Goal: Information Seeking & Learning: Learn about a topic

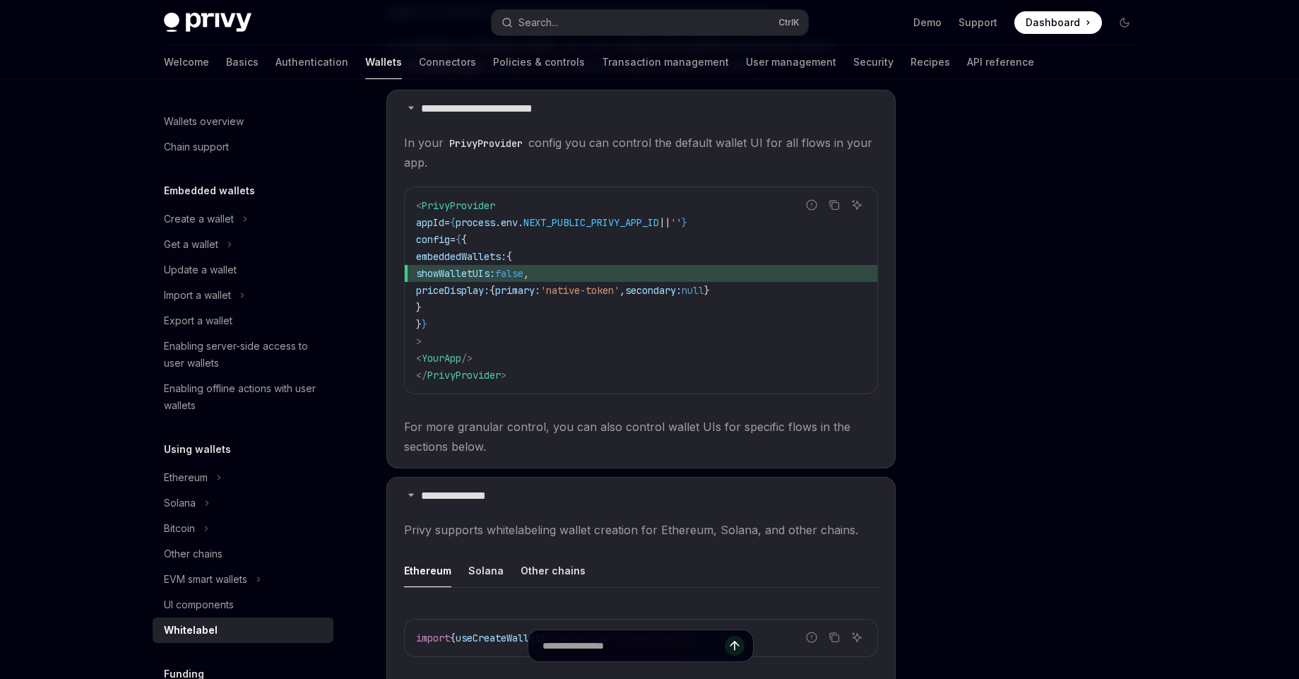
click at [638, 259] on code "< PrivyProvider appId = { process . env . NEXT_PUBLIC_PRIVY_APP_ID || '' } conf…" at bounding box center [641, 290] width 450 height 187
drag, startPoint x: 629, startPoint y: 272, endPoint x: 397, endPoint y: 268, distance: 231.8
click at [397, 268] on details "**********" at bounding box center [640, 279] width 509 height 379
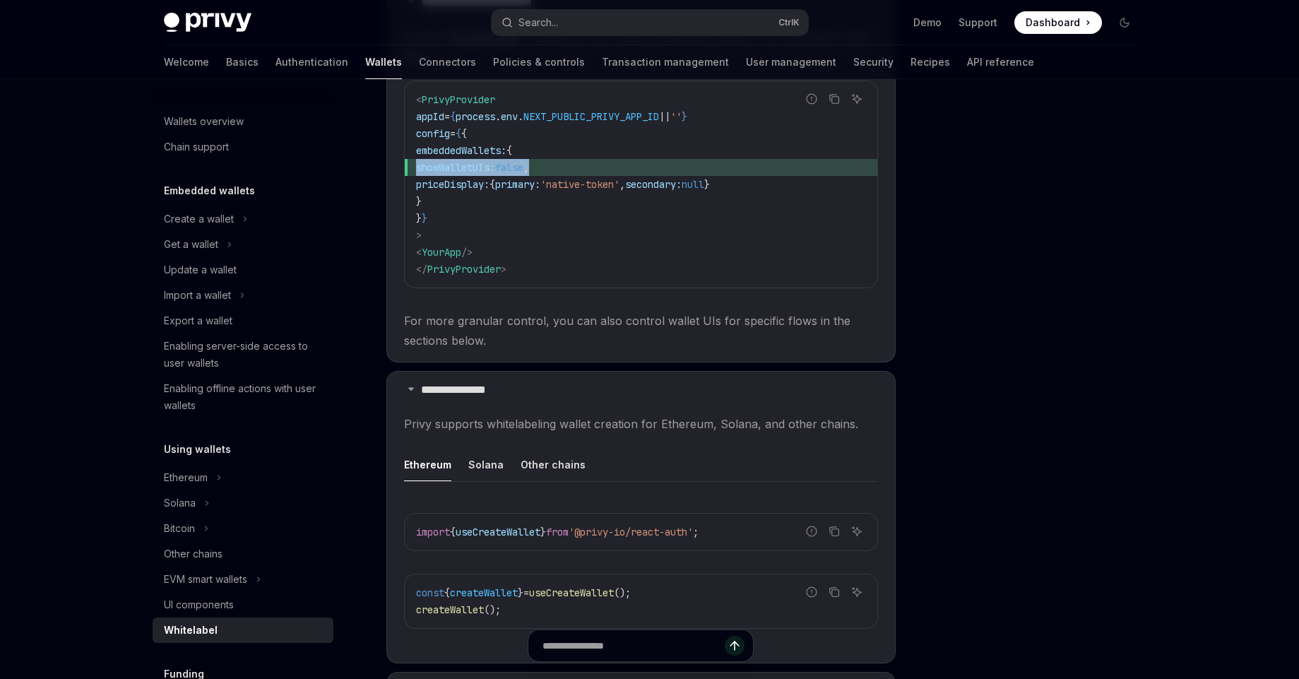
scroll to position [654, 0]
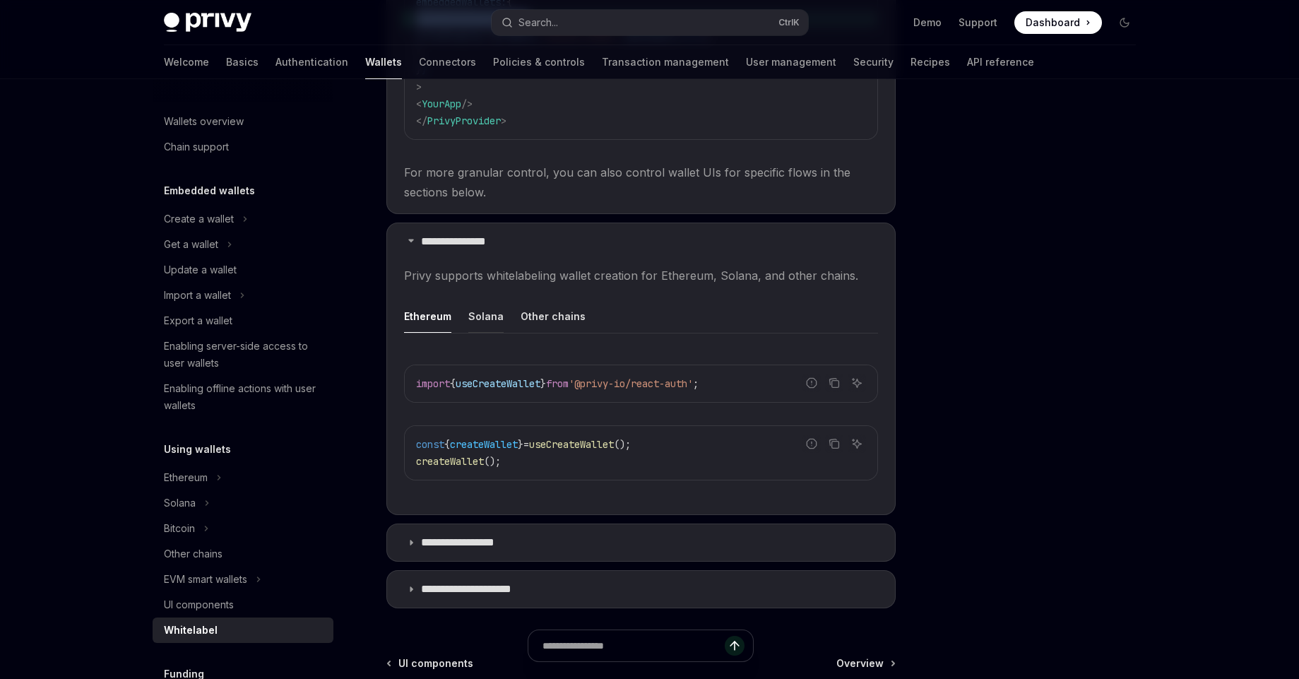
click at [488, 322] on button "Solana" at bounding box center [485, 316] width 35 height 33
click at [542, 322] on button "Other chains" at bounding box center [553, 316] width 65 height 33
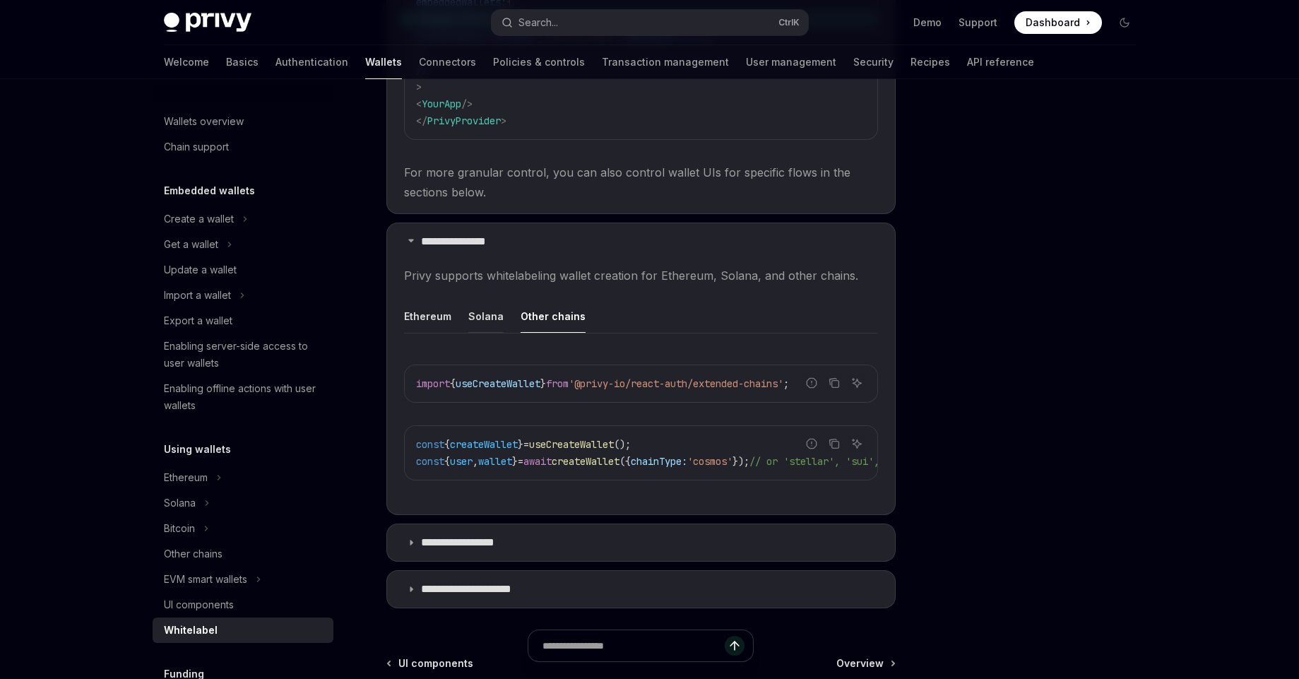
click at [482, 323] on button "Solana" at bounding box center [485, 316] width 35 height 33
click at [431, 323] on button "Ethereum" at bounding box center [427, 316] width 47 height 33
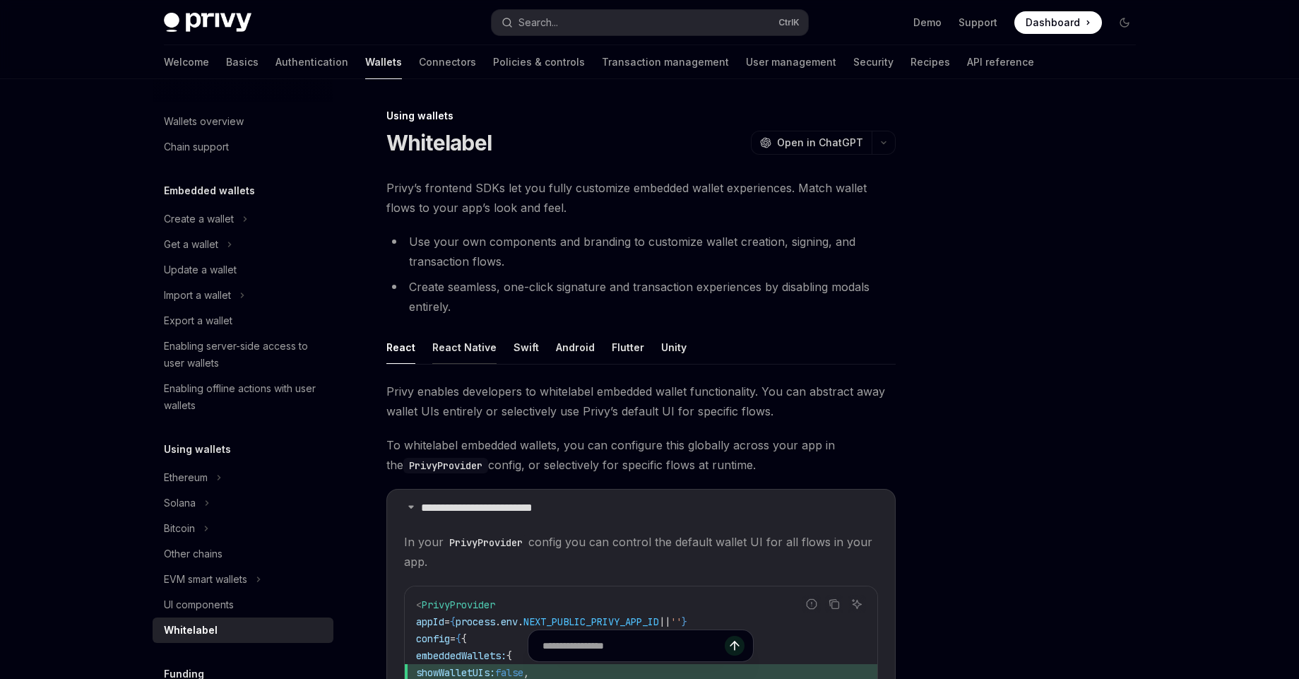
click at [468, 344] on button "React Native" at bounding box center [464, 347] width 64 height 33
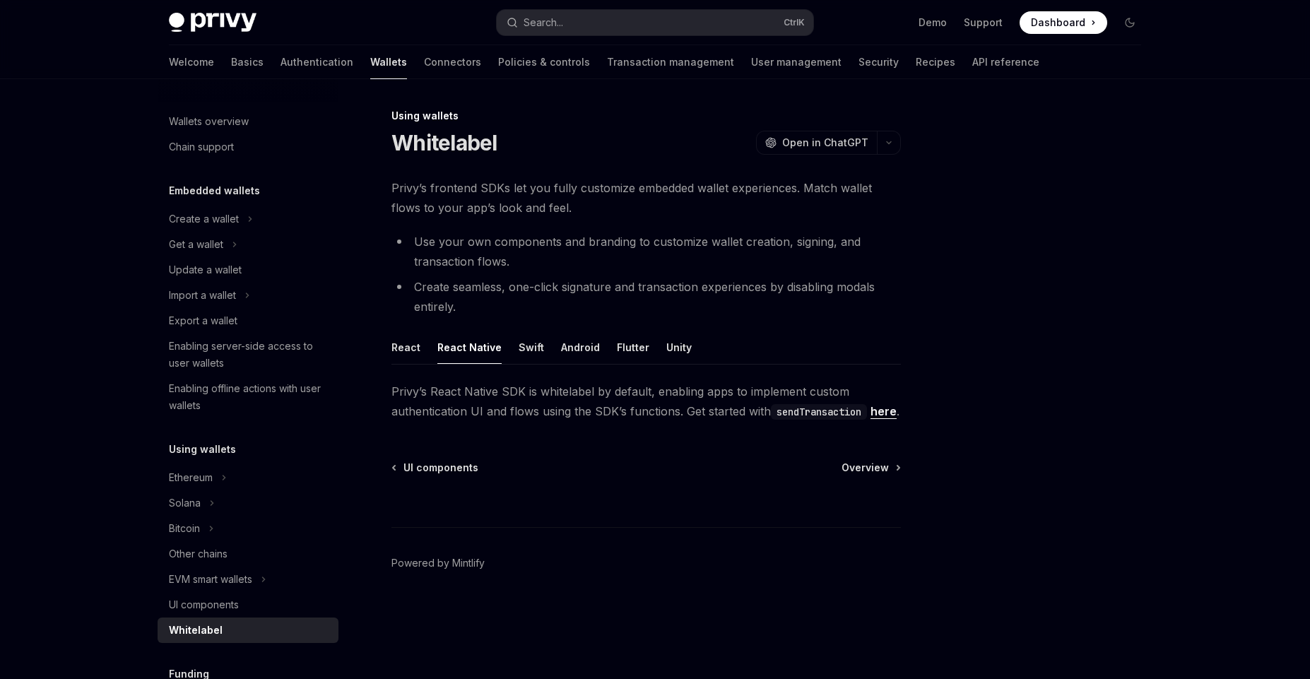
click at [539, 359] on ul "React React Native Swift Android Flutter Unity" at bounding box center [645, 348] width 509 height 34
click at [526, 349] on button "Swift" at bounding box center [531, 347] width 25 height 33
click at [581, 348] on button "Android" at bounding box center [580, 347] width 39 height 33
click at [622, 358] on button "Flutter" at bounding box center [633, 347] width 33 height 33
click at [655, 354] on ul "React React Native Swift Android Flutter Unity" at bounding box center [645, 348] width 509 height 34
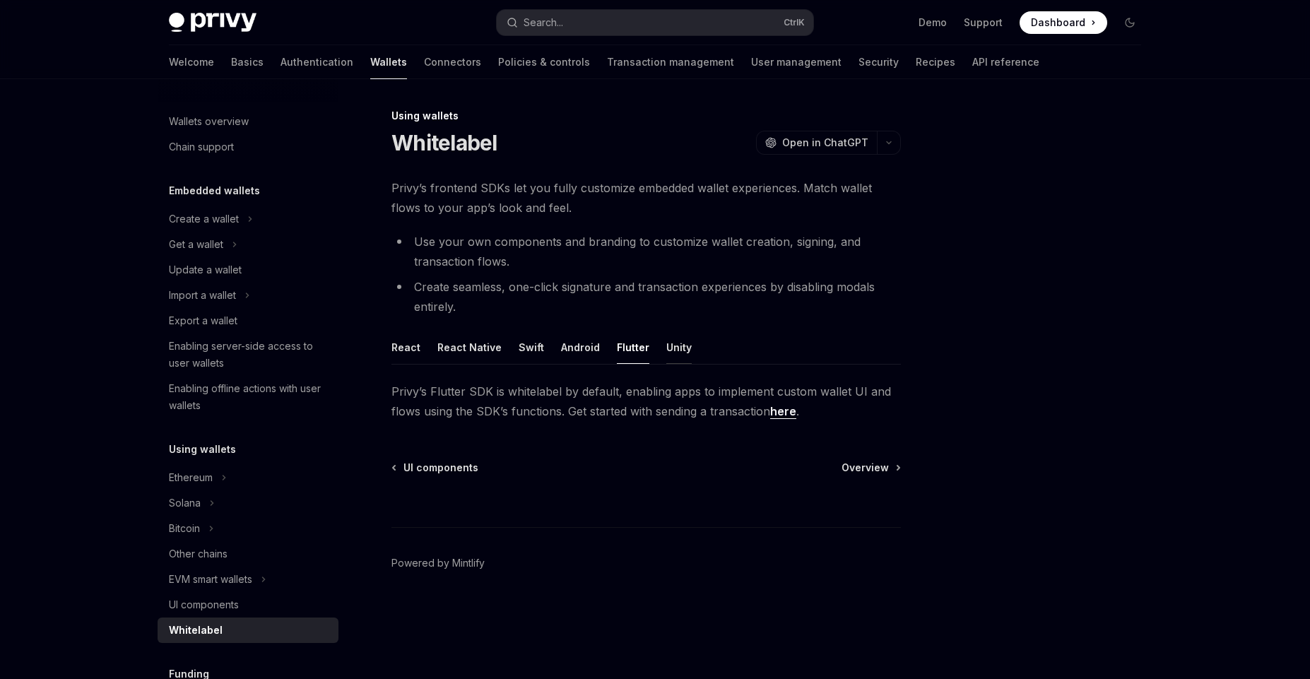
click at [680, 349] on button "Unity" at bounding box center [678, 347] width 25 height 33
click at [623, 350] on button "Flutter" at bounding box center [633, 347] width 33 height 33
click at [580, 343] on button "Android" at bounding box center [580, 347] width 39 height 33
click at [529, 344] on button "Swift" at bounding box center [531, 347] width 25 height 33
click at [476, 342] on button "React Native" at bounding box center [469, 347] width 64 height 33
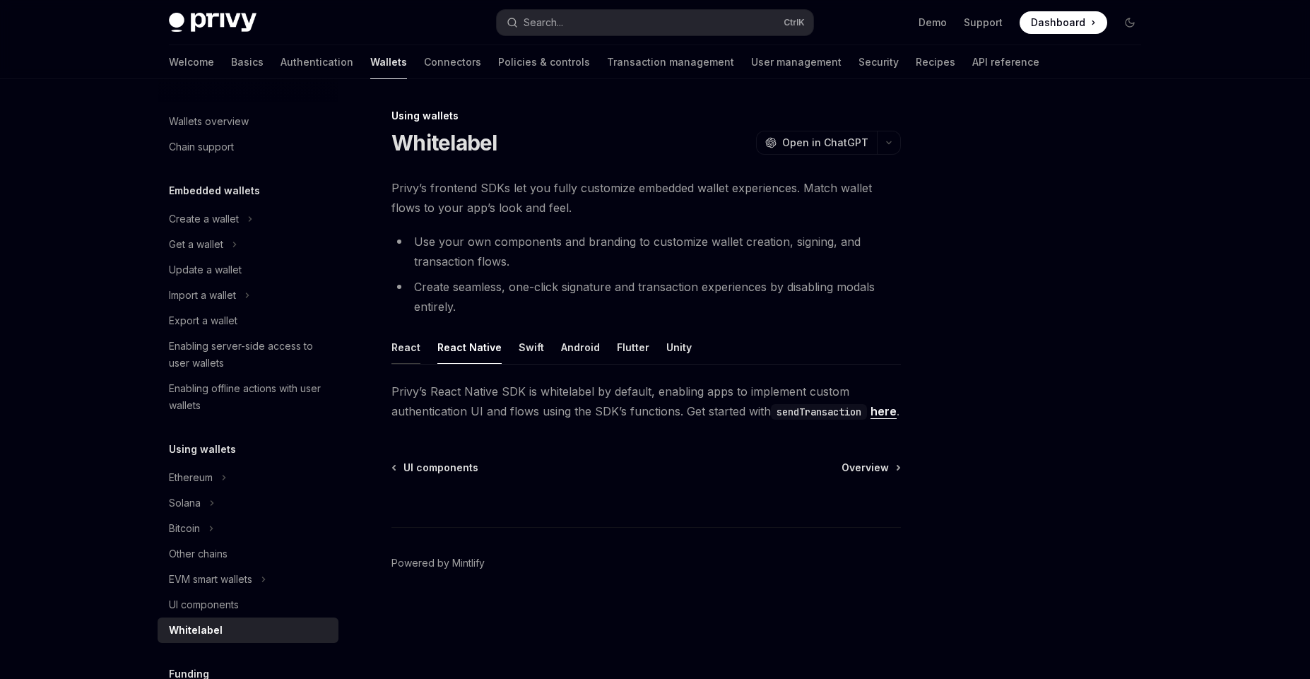
click at [413, 350] on button "React" at bounding box center [405, 347] width 29 height 33
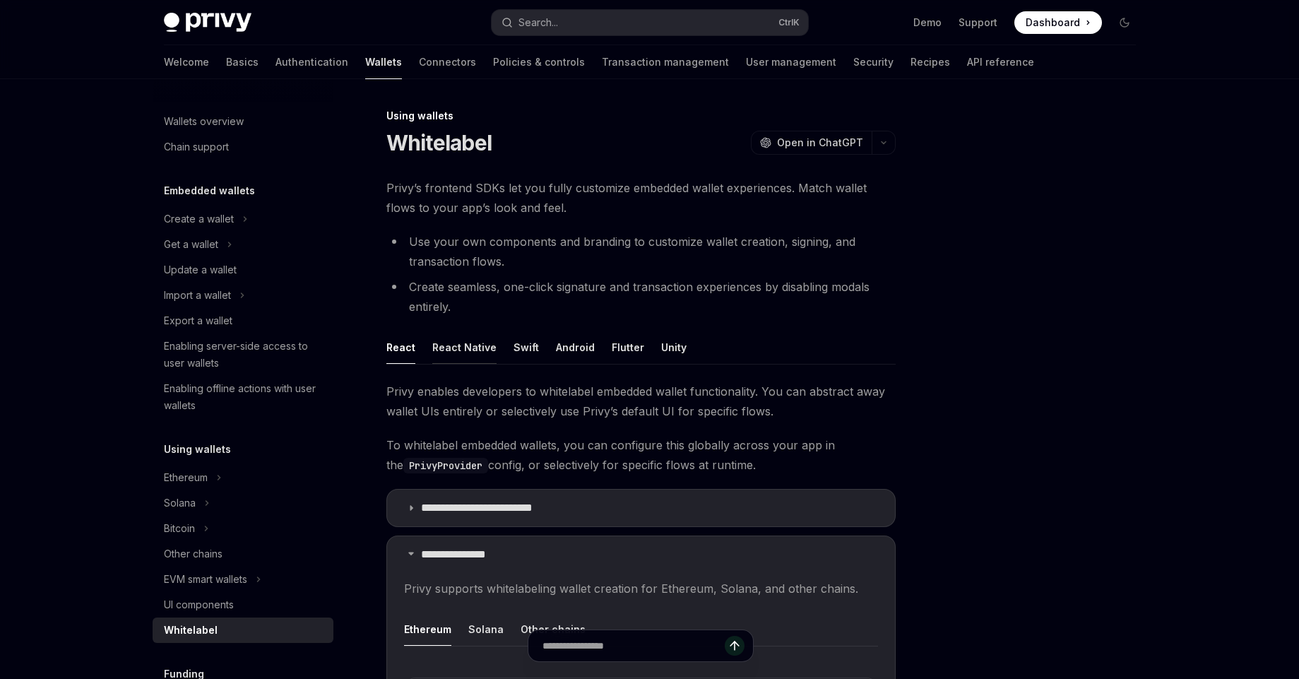
click at [464, 348] on button "React Native" at bounding box center [464, 347] width 64 height 33
type textarea "*"
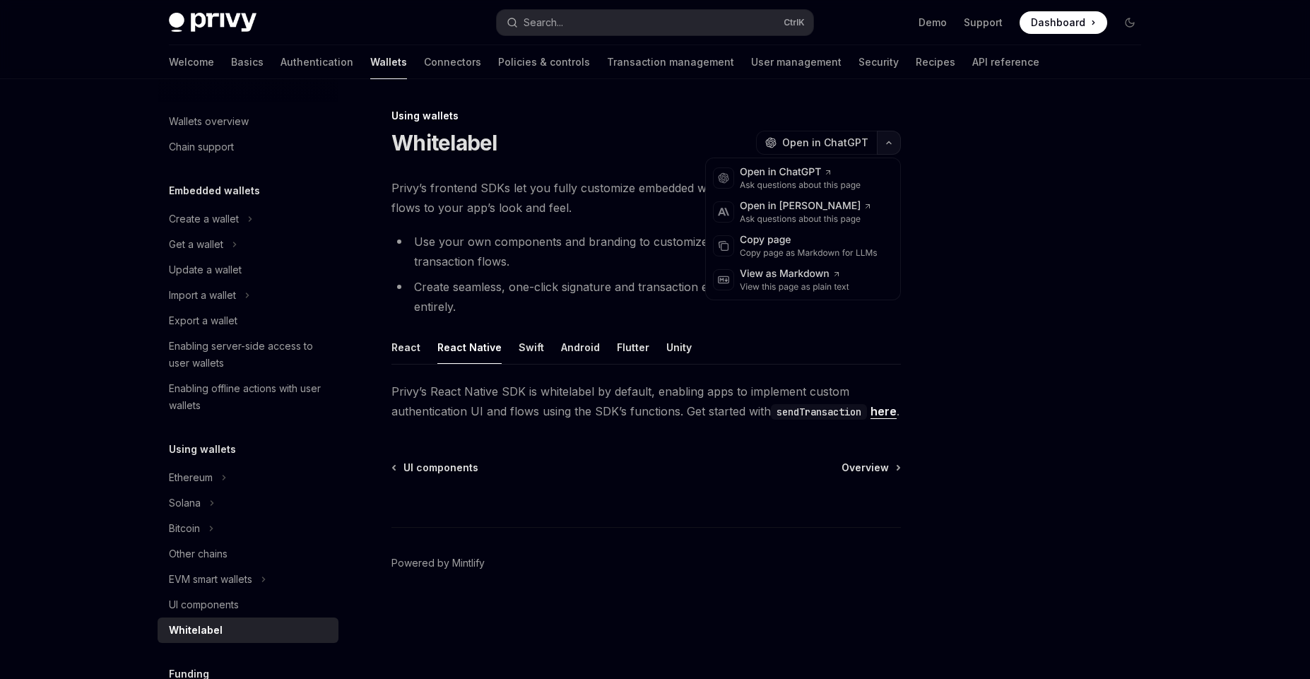
click at [885, 147] on button "button" at bounding box center [889, 143] width 24 height 24
click at [1027, 276] on div at bounding box center [1045, 393] width 215 height 572
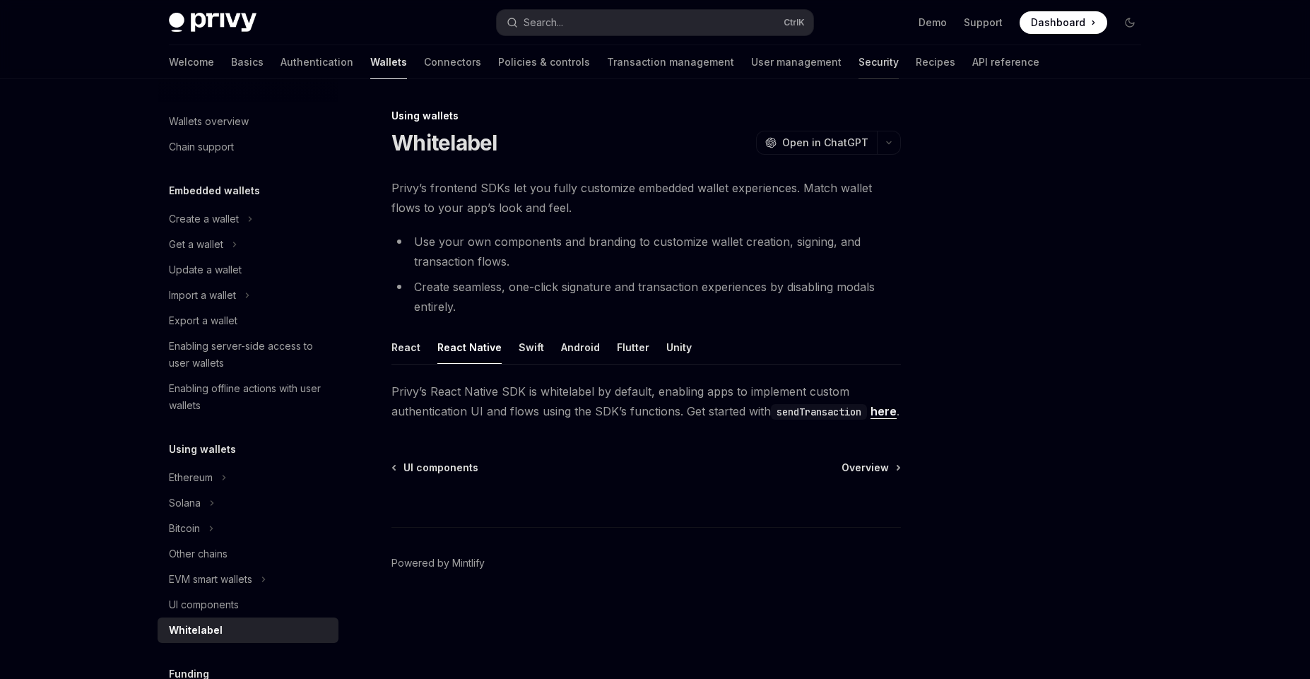
click at [858, 58] on link "Security" at bounding box center [878, 62] width 40 height 34
